Goal: Task Accomplishment & Management: Manage account settings

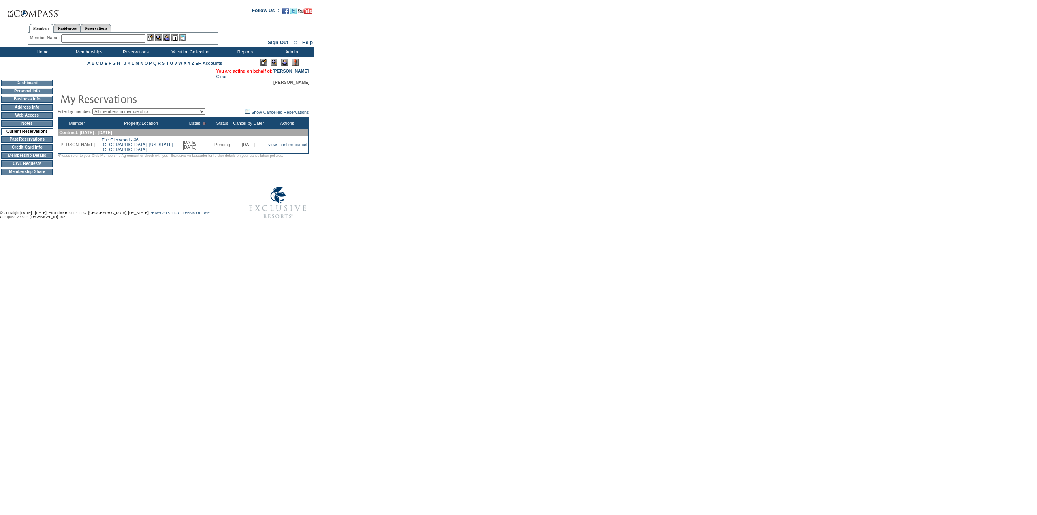
click at [286, 145] on link "confirm" at bounding box center [287, 144] width 14 height 5
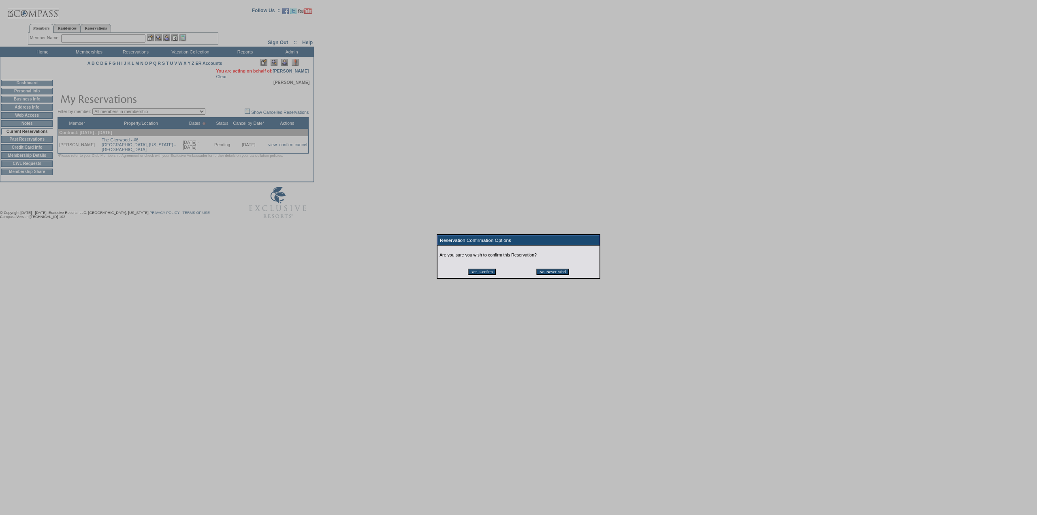
click at [484, 275] on input "Yes, Confirm" at bounding box center [482, 272] width 28 height 6
